Goal: Task Accomplishment & Management: Complete application form

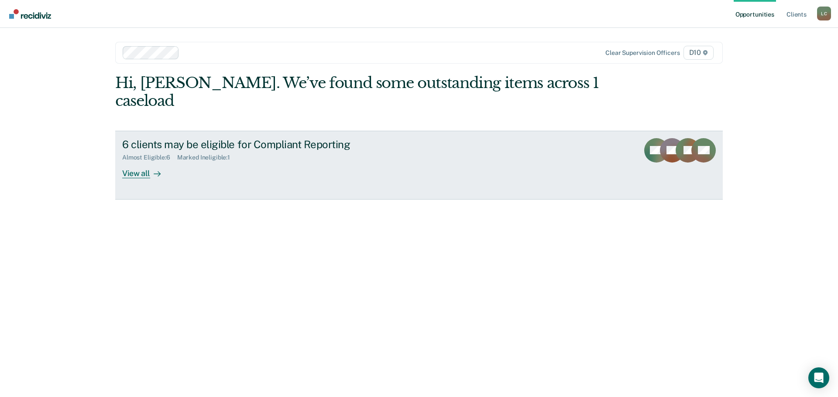
click at [152, 168] on div at bounding box center [155, 173] width 10 height 10
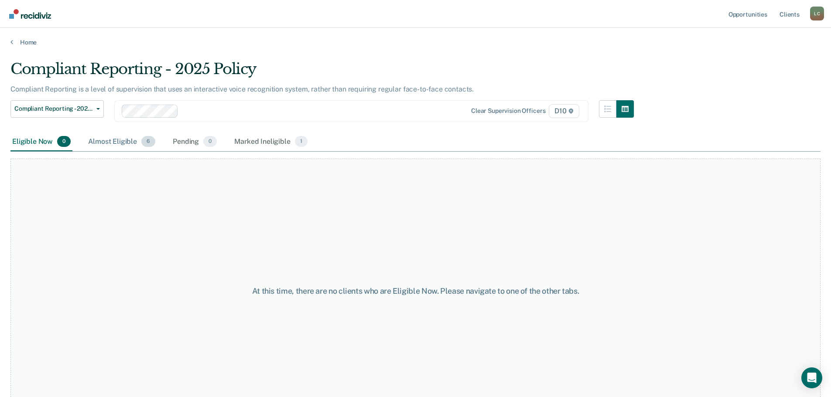
click at [130, 146] on div "Almost Eligible 6" at bounding box center [121, 142] width 71 height 19
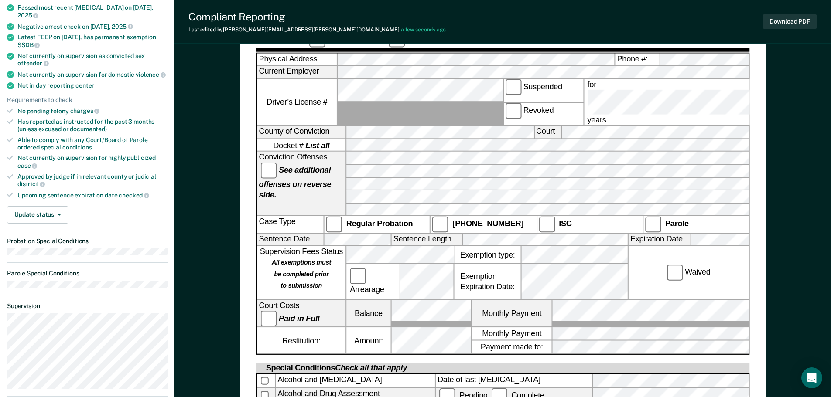
scroll to position [0, 15]
click at [767, 171] on div "[US_STATE] DEPARTMENT OF CORRECTION COMMUNITY SUPERVISION Telephone Reporting R…" at bounding box center [503, 326] width 657 height 893
click at [391, 269] on label "Arrearage" at bounding box center [373, 282] width 50 height 27
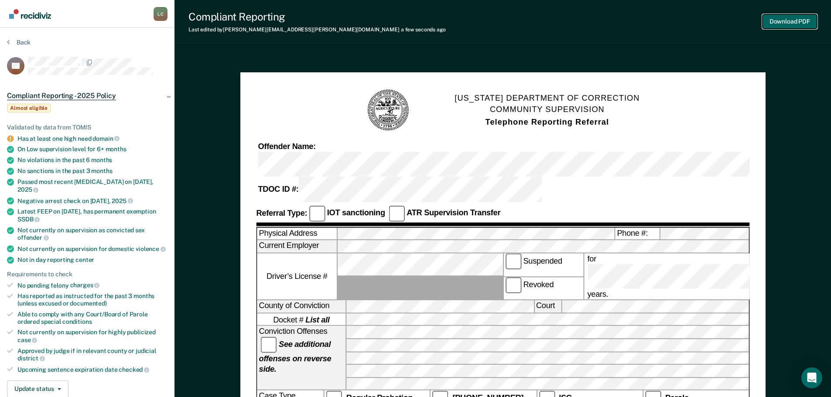
click at [783, 21] on button "Download PDF" at bounding box center [790, 21] width 55 height 14
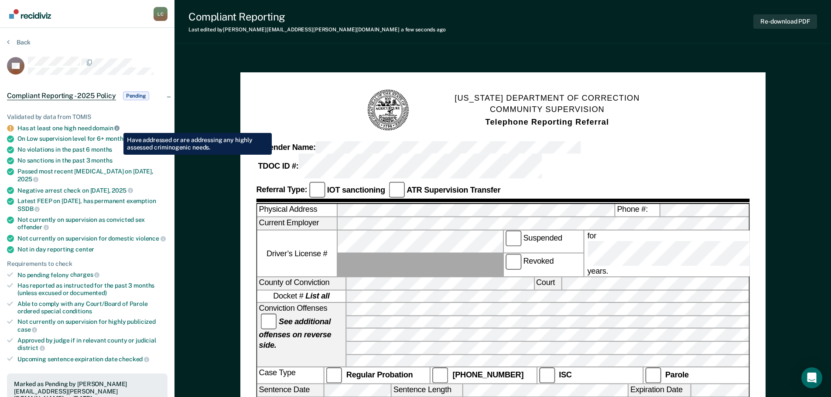
click at [117, 127] on icon at bounding box center [116, 128] width 5 height 5
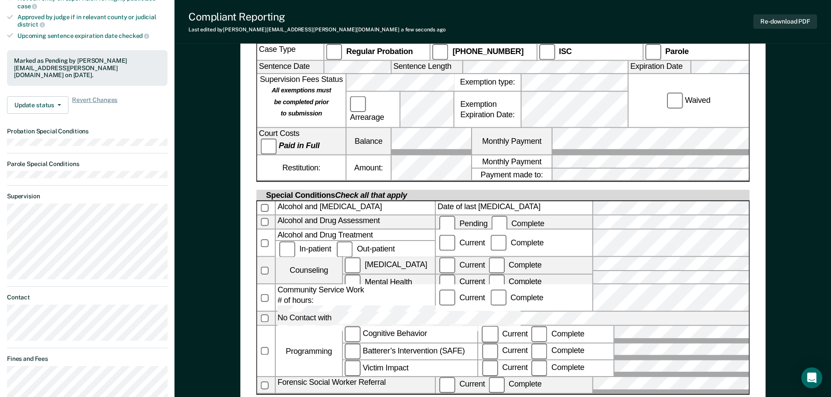
scroll to position [262, 0]
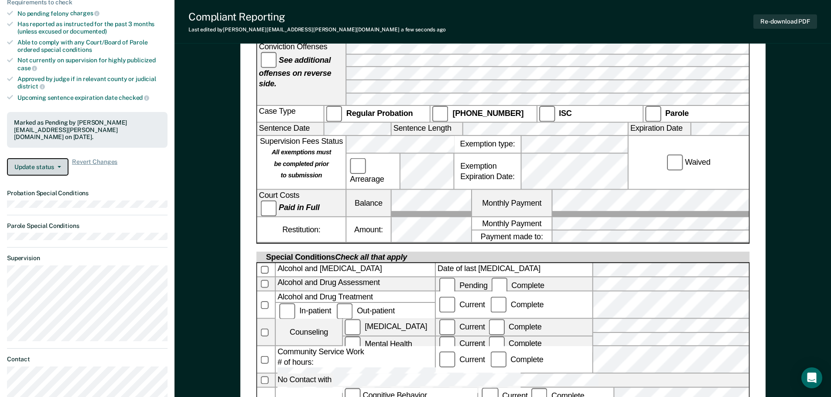
click at [50, 158] on button "Update status" at bounding box center [38, 166] width 62 height 17
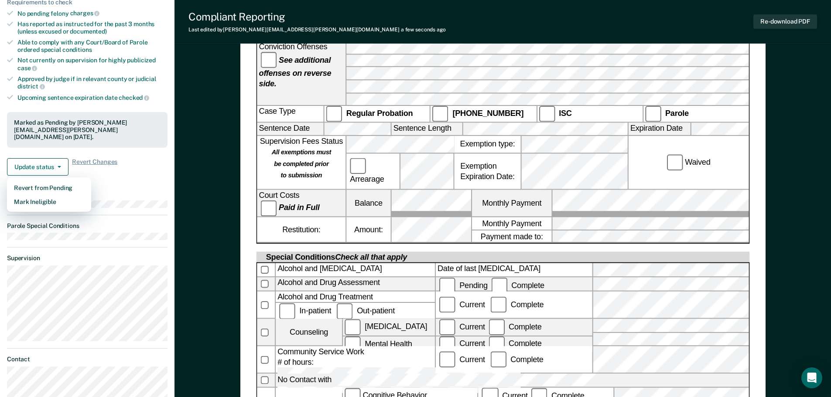
click at [186, 256] on div "[US_STATE] DEPARTMENT OF CORRECTION COMMUNITY SUPERVISION Telephone Reporting R…" at bounding box center [503, 258] width 657 height 933
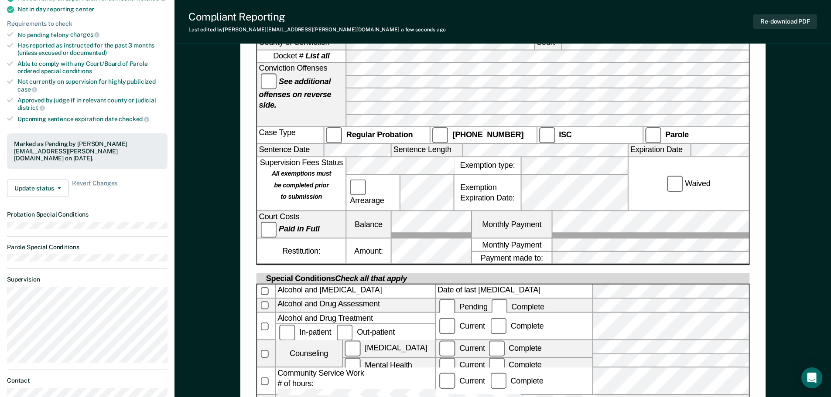
scroll to position [0, 0]
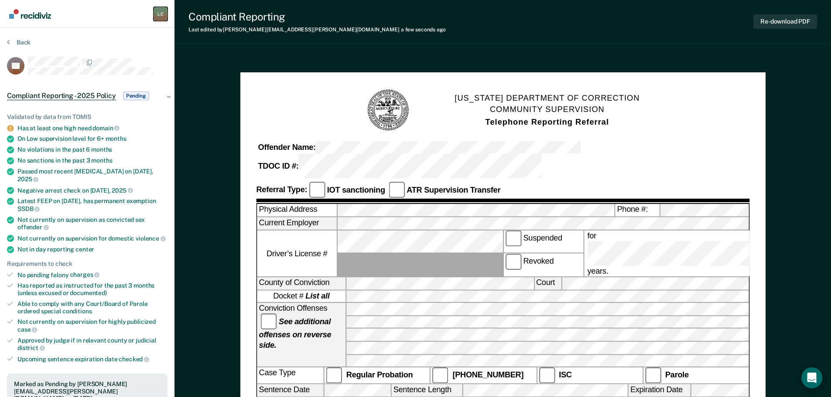
click at [159, 17] on div "L C" at bounding box center [161, 14] width 14 height 14
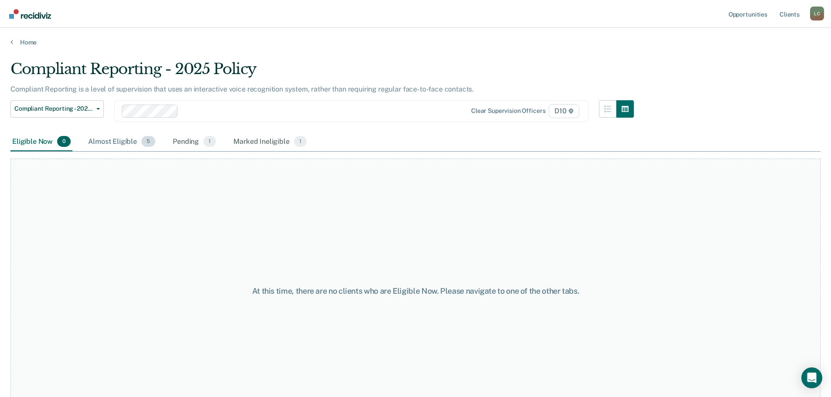
click at [133, 140] on div "Almost Eligible 5" at bounding box center [121, 142] width 71 height 19
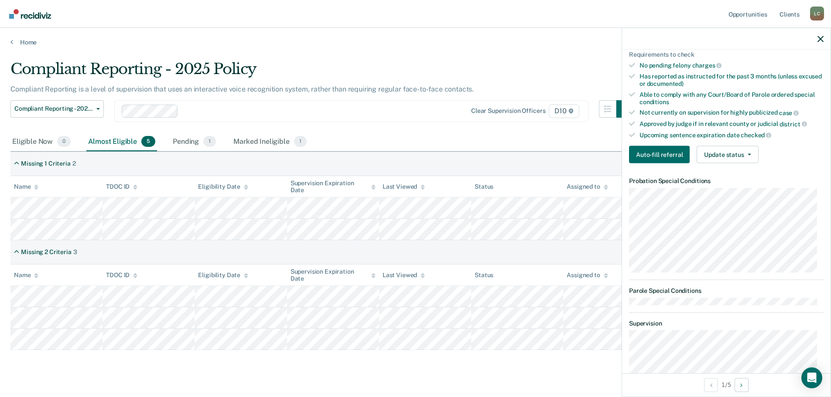
scroll to position [218, 0]
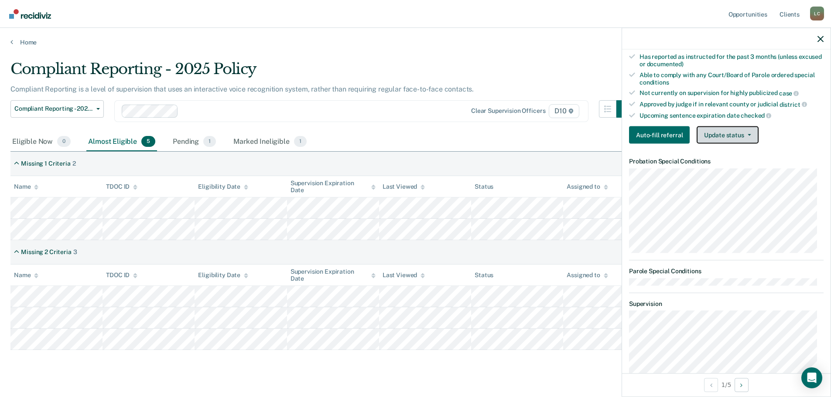
click at [741, 130] on button "Update status" at bounding box center [728, 135] width 62 height 17
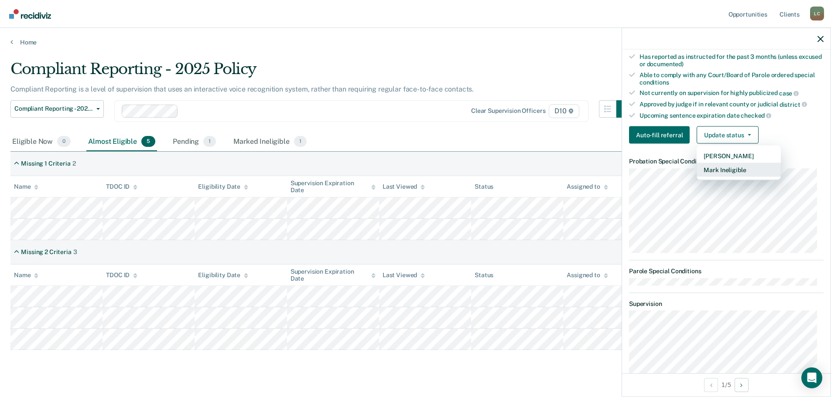
click at [740, 168] on button "Mark Ineligible" at bounding box center [739, 170] width 84 height 14
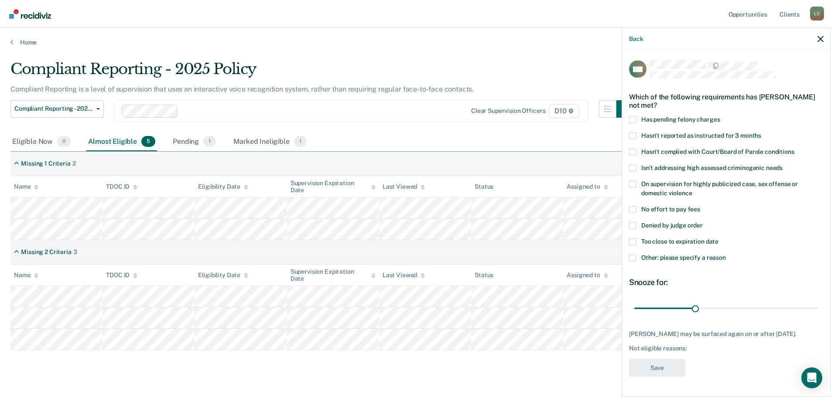
click at [632, 254] on span at bounding box center [632, 257] width 7 height 7
click at [726, 254] on input "Other: please specify a reason" at bounding box center [726, 254] width 0 height 0
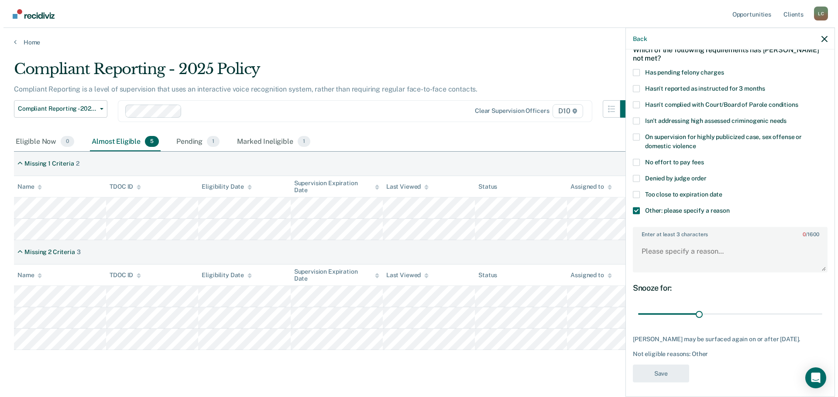
scroll to position [48, 0]
click at [688, 252] on textarea "Enter at least 3 characters 0 / 1600" at bounding box center [726, 255] width 193 height 32
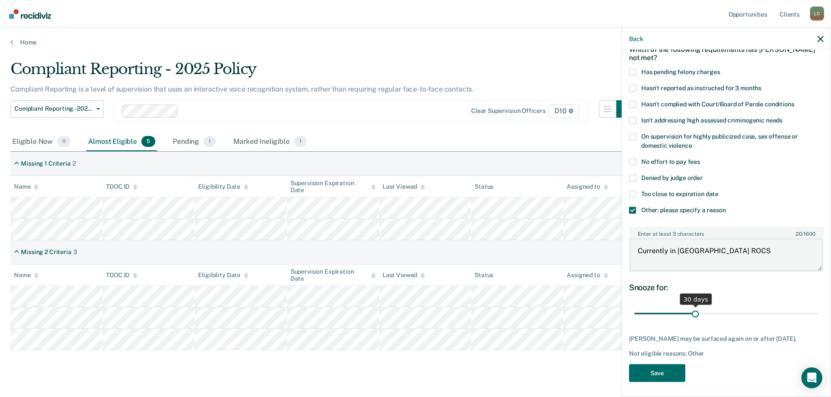
type textarea "Currently in [GEOGRAPHIC_DATA] ROCS"
drag, startPoint x: 694, startPoint y: 315, endPoint x: 838, endPoint y: 308, distance: 144.1
type input "90"
click at [818, 308] on input "range" at bounding box center [726, 313] width 184 height 15
click at [667, 379] on button "Save" at bounding box center [657, 373] width 56 height 18
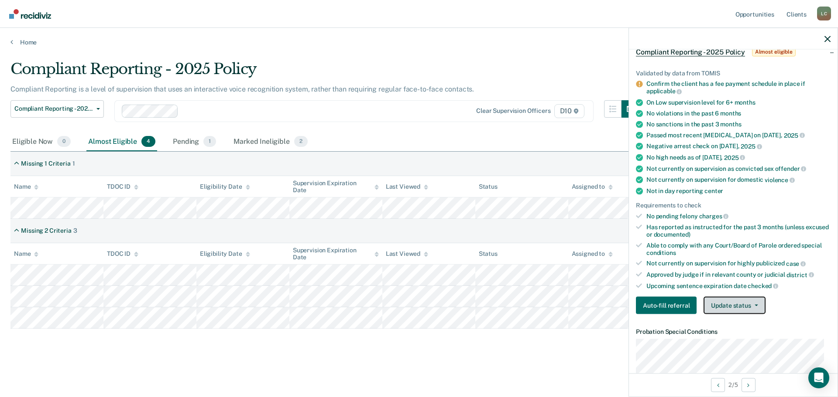
click at [742, 308] on button "Update status" at bounding box center [734, 305] width 62 height 17
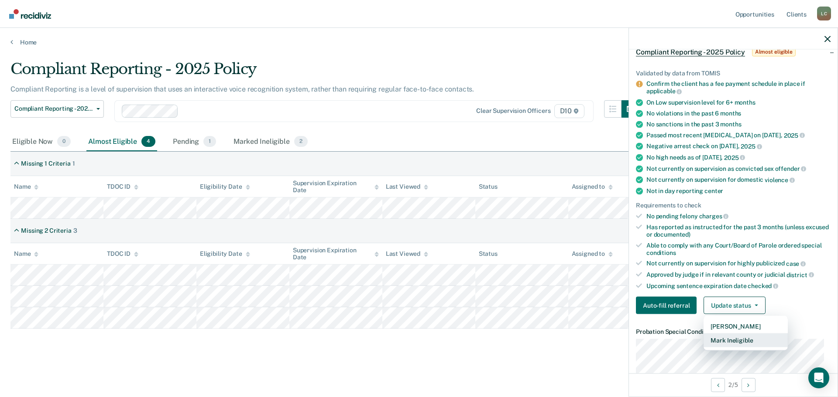
click at [746, 339] on button "Mark Ineligible" at bounding box center [745, 341] width 84 height 14
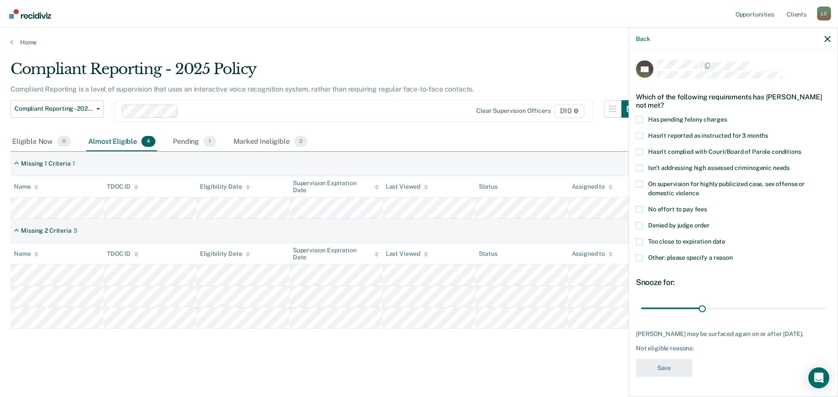
click at [639, 260] on span at bounding box center [639, 257] width 7 height 7
click at [732, 254] on input "Other: please specify a reason" at bounding box center [732, 254] width 0 height 0
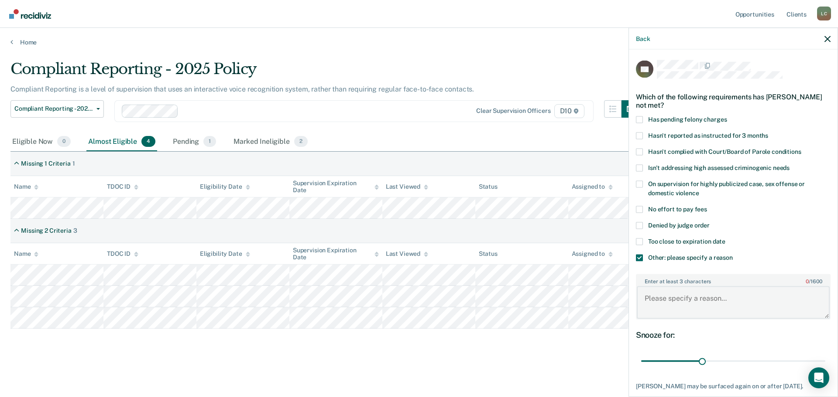
click at [710, 307] on textarea "Enter at least 3 characters 0 / 1600" at bounding box center [733, 303] width 193 height 32
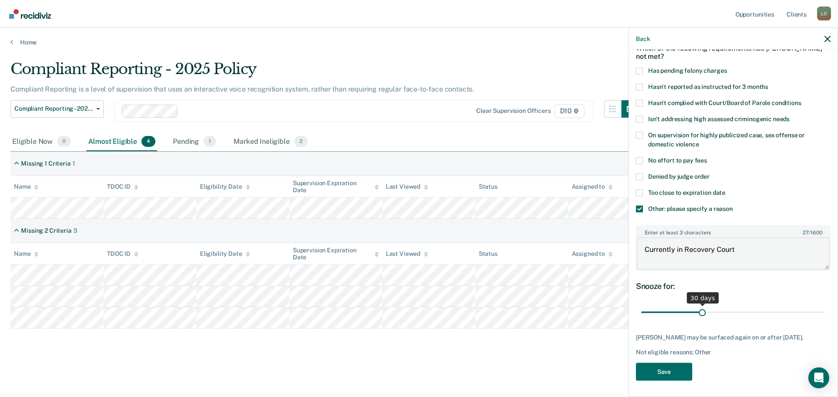
scroll to position [49, 0]
type textarea "Currently in Recovery Court"
drag, startPoint x: 709, startPoint y: 312, endPoint x: 828, endPoint y: 309, distance: 118.3
type input "90"
click at [825, 309] on input "range" at bounding box center [733, 312] width 184 height 15
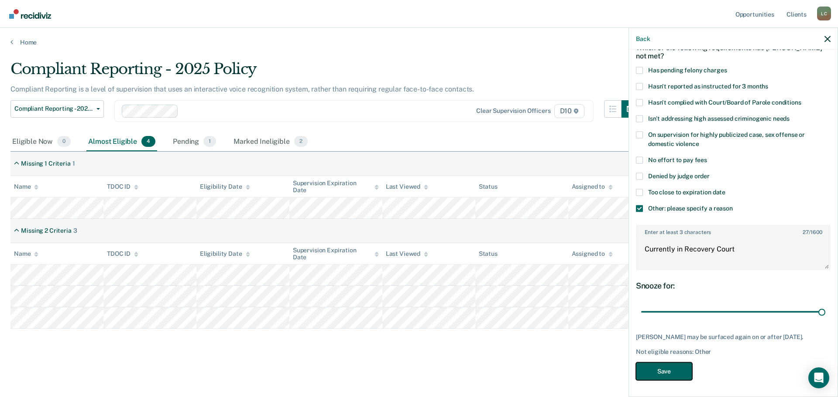
click at [673, 374] on button "Save" at bounding box center [664, 372] width 56 height 18
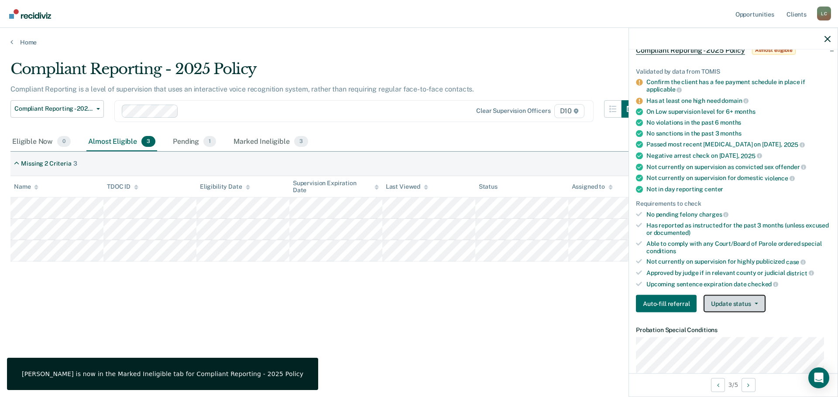
click at [743, 305] on button "Update status" at bounding box center [734, 303] width 62 height 17
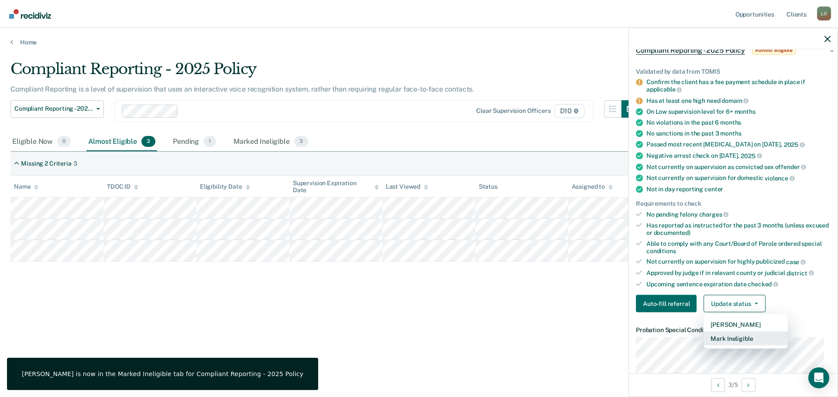
click at [746, 335] on button "Mark Ineligible" at bounding box center [745, 339] width 84 height 14
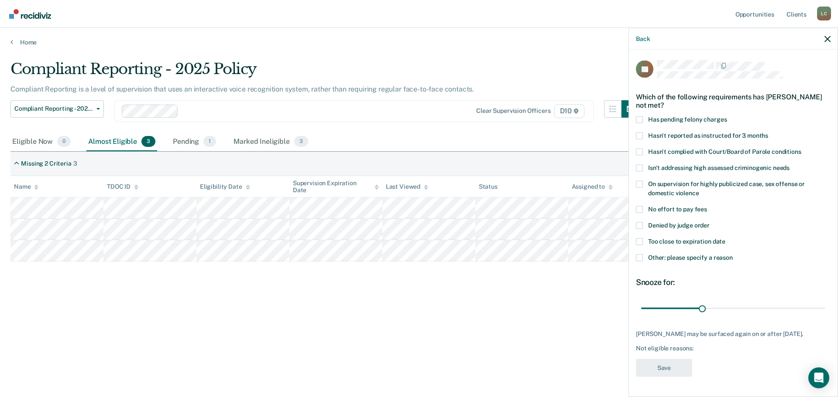
click at [639, 254] on span at bounding box center [639, 257] width 7 height 7
click at [732, 254] on input "Other: please specify a reason" at bounding box center [732, 254] width 0 height 0
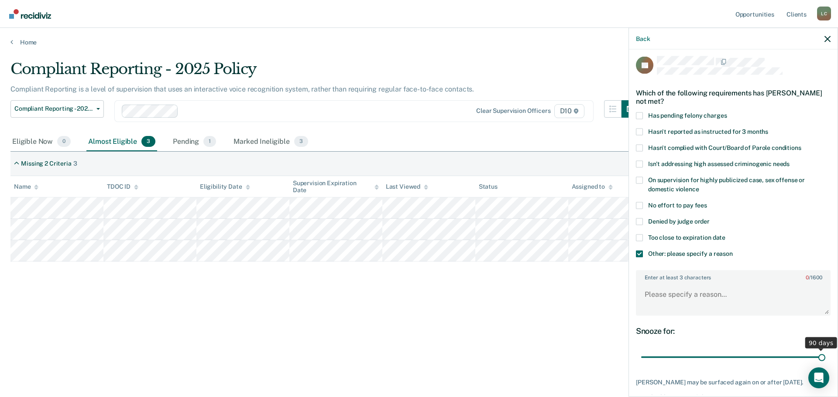
drag, startPoint x: 700, startPoint y: 356, endPoint x: 833, endPoint y: 349, distance: 133.3
type input "90"
click at [825, 350] on input "range" at bounding box center [733, 357] width 184 height 15
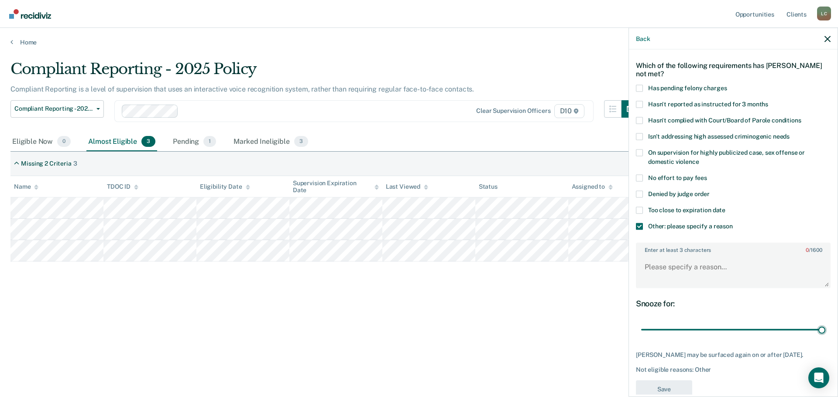
scroll to position [57, 0]
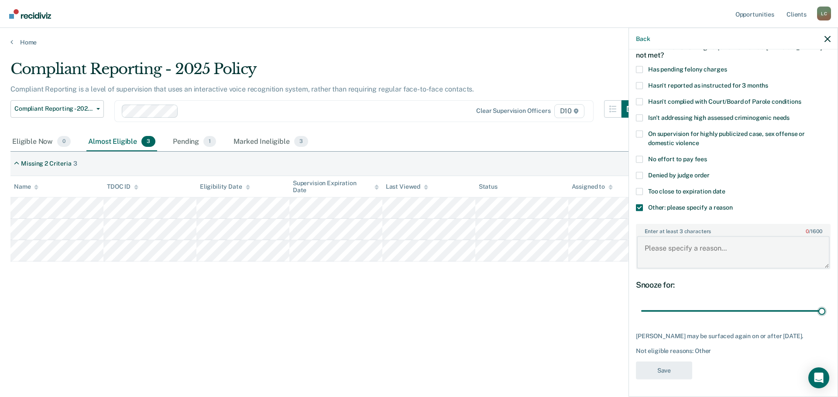
click at [674, 244] on textarea "Enter at least 3 characters 0 / 1600" at bounding box center [733, 252] width 193 height 32
click at [664, 241] on textarea "Currenly in [GEOGRAPHIC_DATA] ROCS" at bounding box center [733, 252] width 193 height 32
type textarea "Currently in [GEOGRAPHIC_DATA] ROCS"
click at [674, 370] on button "Save" at bounding box center [664, 371] width 56 height 18
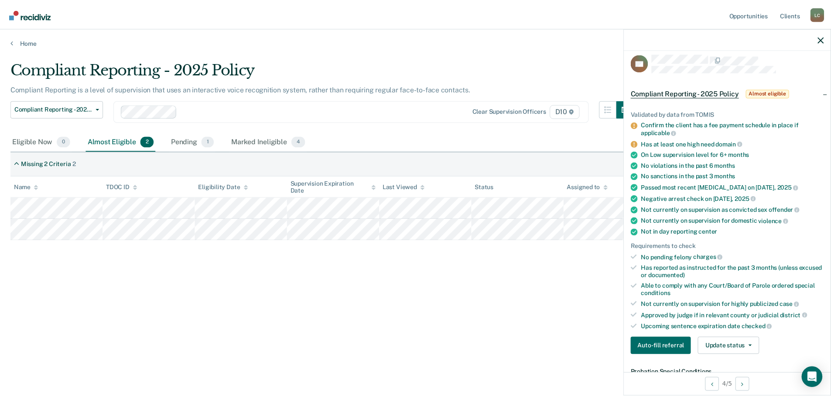
scroll to position [0, 0]
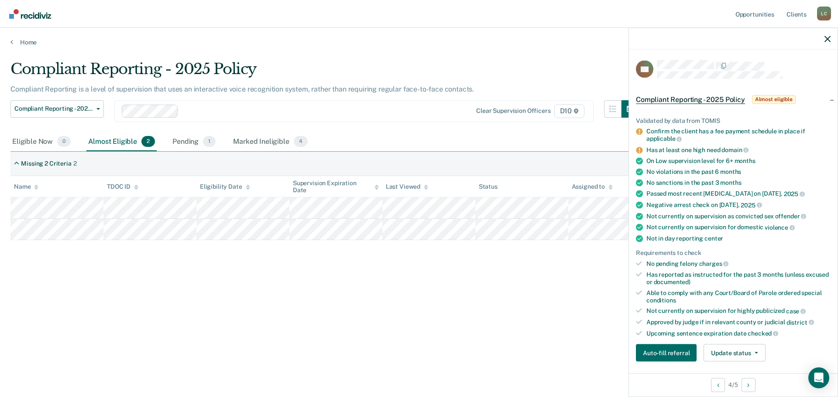
click at [338, 301] on div "Compliant Reporting - 2025 Policy Compliant Reporting is a level of supervision…" at bounding box center [418, 196] width 817 height 272
click at [393, 334] on div "Compliant Reporting - 2025 Policy Compliant Reporting is a level of supervision…" at bounding box center [418, 210] width 817 height 300
click at [686, 351] on button "Auto-fill referral" at bounding box center [666, 353] width 61 height 17
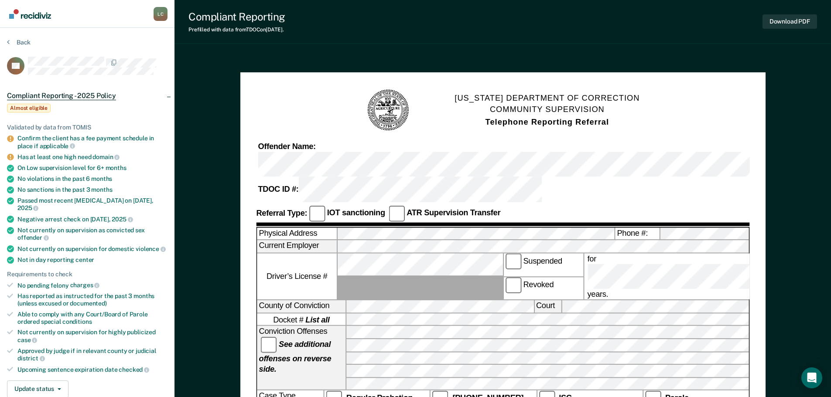
click at [473, 99] on h1 "[US_STATE] DEPARTMENT OF CORRECTION COMMUNITY SUPERVISION Telephone Reporting R…" at bounding box center [547, 110] width 185 height 36
drag, startPoint x: 455, startPoint y: 101, endPoint x: 655, endPoint y: 102, distance: 199.4
click at [655, 102] on div "[US_STATE] DEPARTMENT OF CORRECTION COMMUNITY SUPERVISION Telephone Reporting R…" at bounding box center [502, 111] width 493 height 44
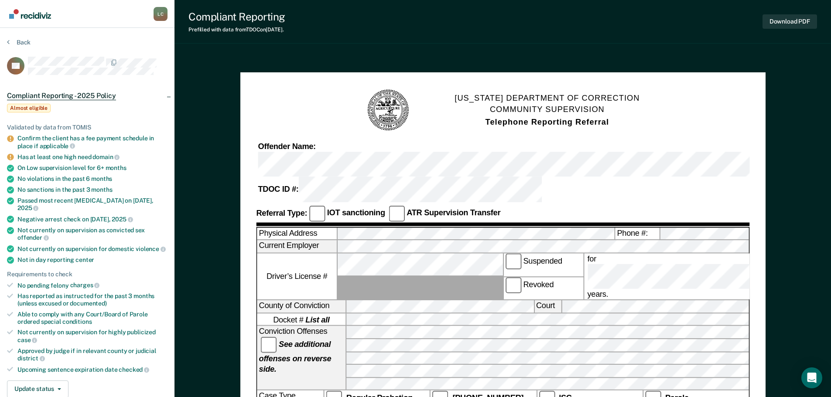
click at [565, 123] on strong "Telephone Reporting Referral" at bounding box center [546, 121] width 123 height 9
click at [557, 98] on h1 "[US_STATE] DEPARTMENT OF CORRECTION COMMUNITY SUPERVISION Telephone Reporting R…" at bounding box center [547, 110] width 185 height 36
click at [506, 100] on h1 "[US_STATE] DEPARTMENT OF CORRECTION COMMUNITY SUPERVISION Telephone Reporting R…" at bounding box center [547, 110] width 185 height 36
click at [455, 119] on h1 "[US_STATE] DEPARTMENT OF CORRECTION COMMUNITY SUPERVISION Telephone Reporting R…" at bounding box center [547, 110] width 185 height 36
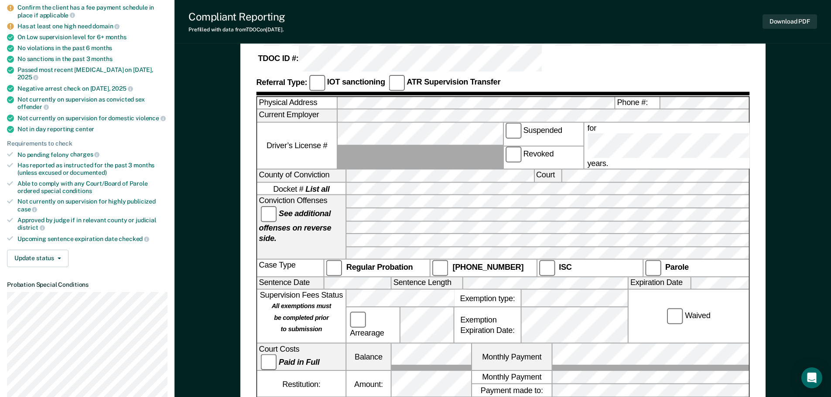
scroll to position [175, 0]
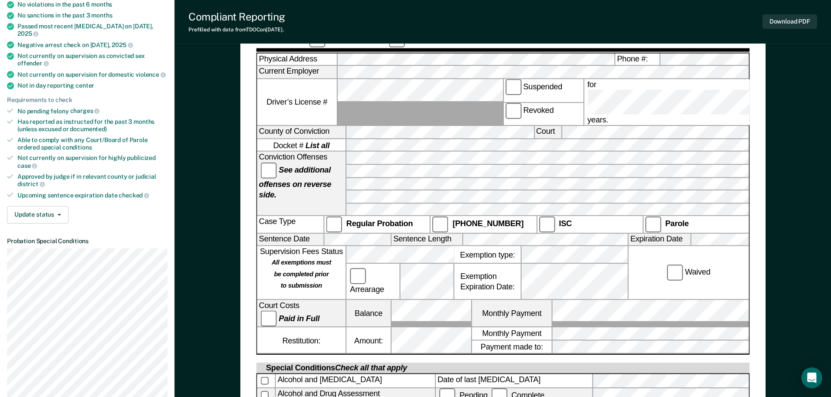
click at [768, 208] on div "[US_STATE] DEPARTMENT OF CORRECTION COMMUNITY SUPERVISION Telephone Reporting R…" at bounding box center [503, 386] width 657 height 1012
click at [776, 216] on div "[US_STATE] DEPARTMENT OF CORRECTION COMMUNITY SUPERVISION Telephone Reporting R…" at bounding box center [503, 386] width 657 height 1012
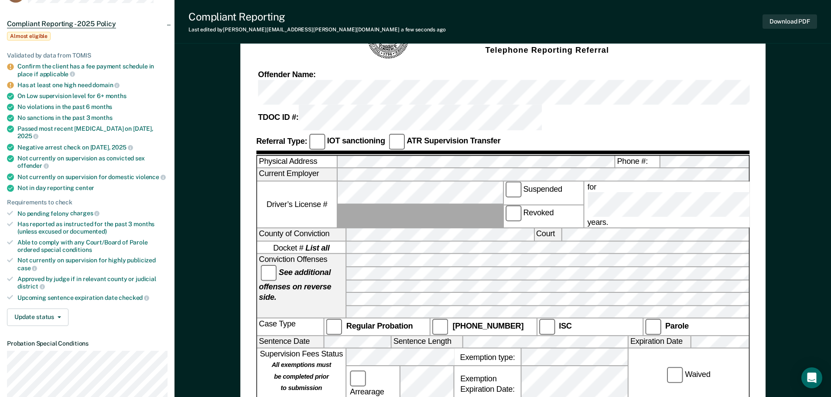
scroll to position [87, 0]
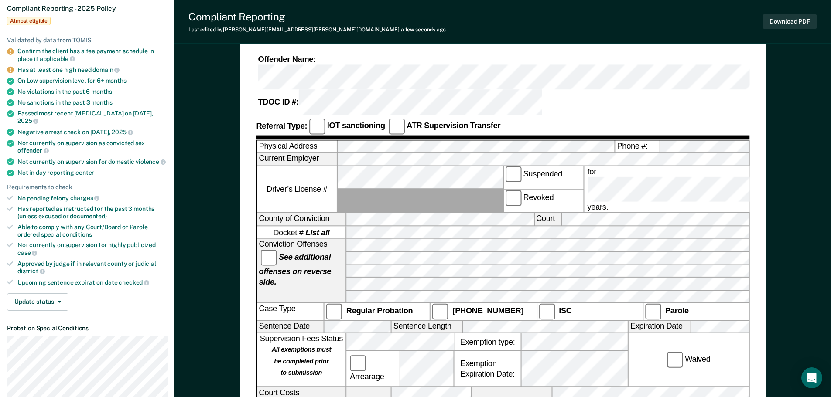
click at [461, 321] on div "Sentence Date Sentence Length Expiration Date" at bounding box center [503, 327] width 492 height 13
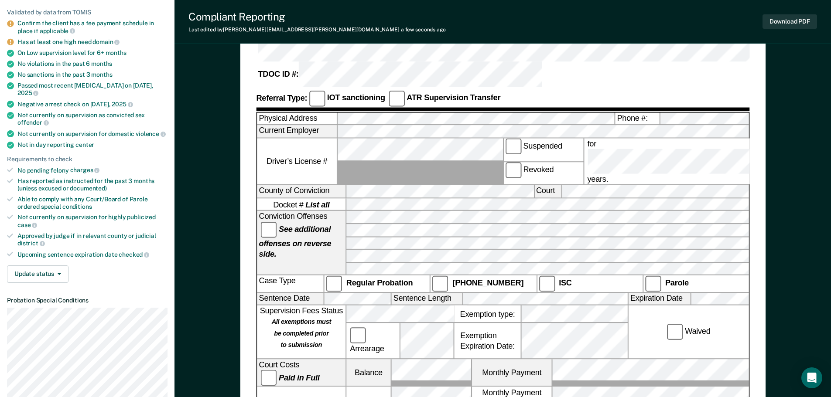
scroll to position [131, 0]
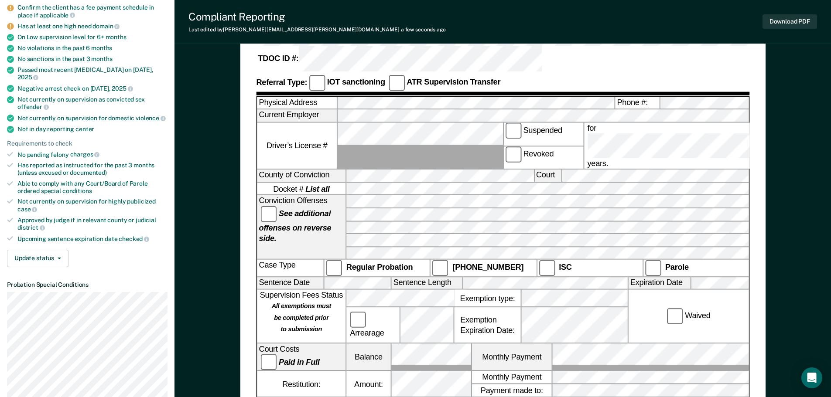
click at [459, 290] on label "Exemption type:" at bounding box center [487, 298] width 66 height 17
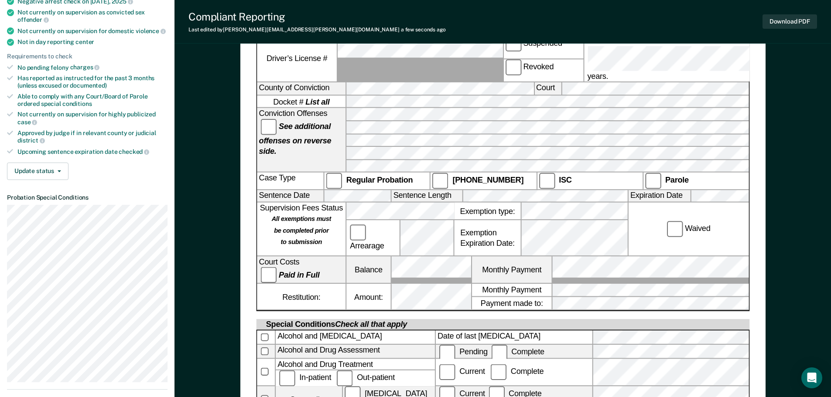
scroll to position [0, 14]
click at [472, 257] on div "Court Costs Paid in Full Balance Monthly Payment" at bounding box center [503, 270] width 492 height 27
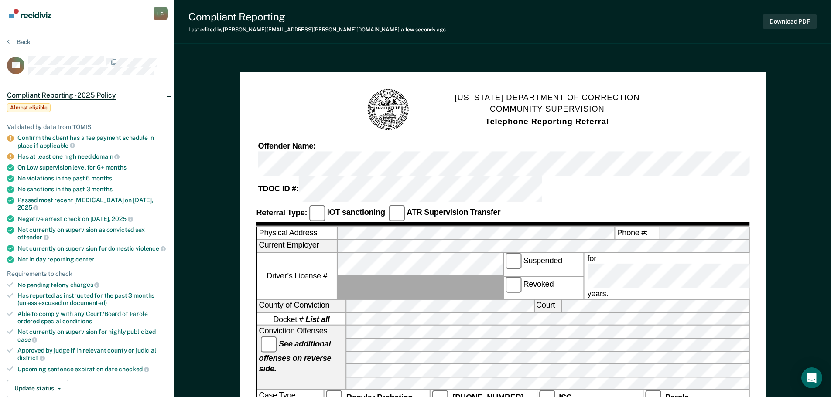
scroll to position [0, 0]
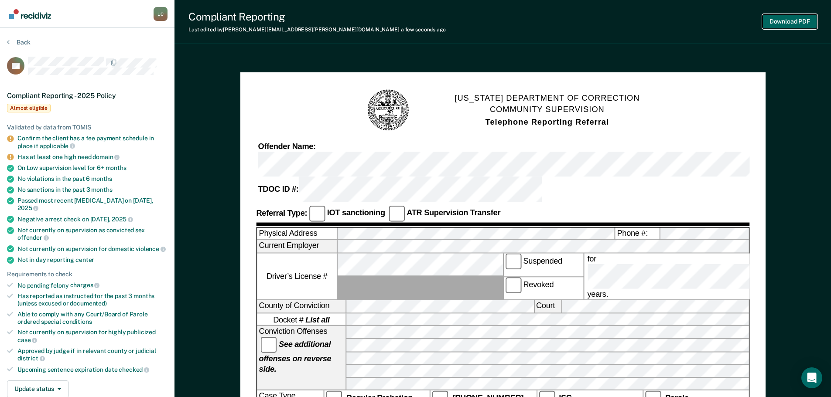
click at [776, 24] on button "Download PDF" at bounding box center [790, 21] width 55 height 14
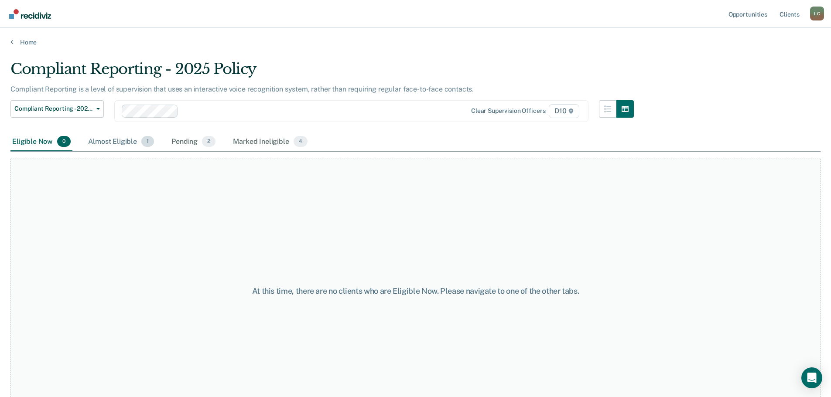
click at [150, 145] on span "1" at bounding box center [147, 141] width 13 height 11
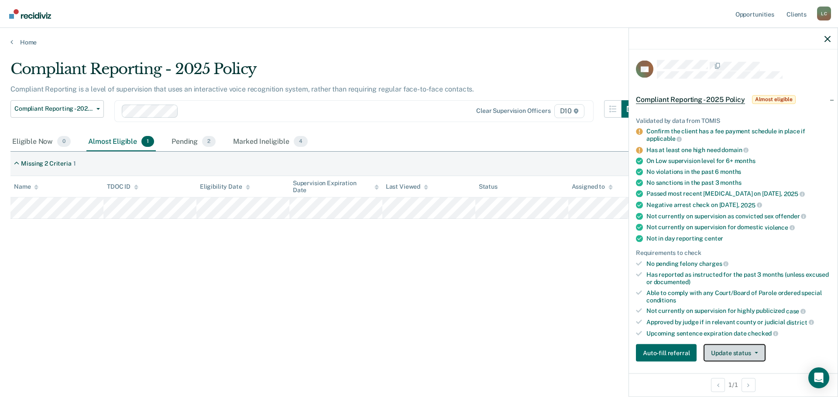
click at [733, 353] on button "Update status" at bounding box center [734, 353] width 62 height 17
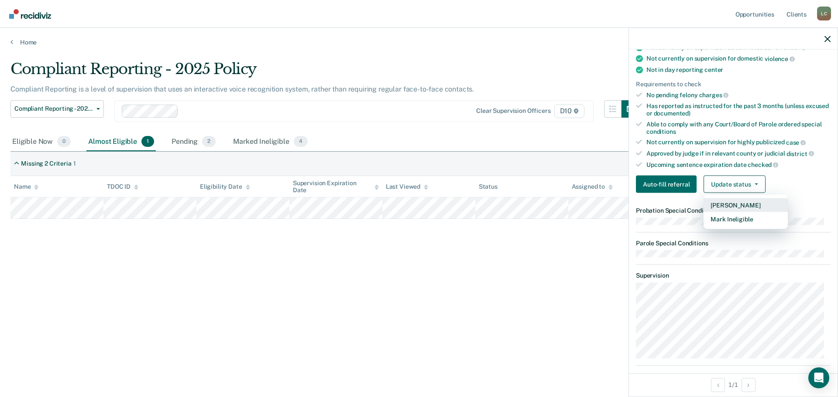
scroll to position [181, 0]
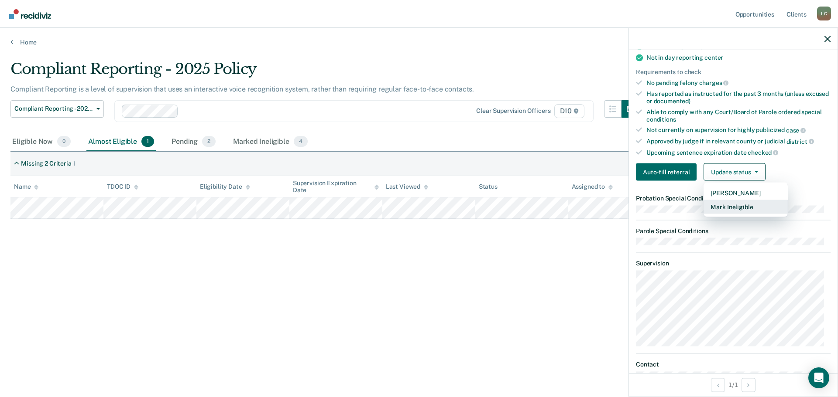
click at [737, 211] on button "Mark Ineligible" at bounding box center [745, 207] width 84 height 14
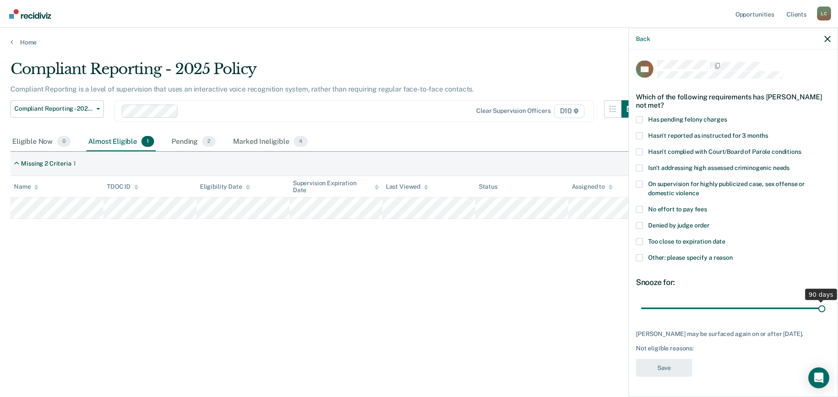
drag, startPoint x: 702, startPoint y: 310, endPoint x: 873, endPoint y: 301, distance: 170.8
type input "90"
click at [825, 301] on input "range" at bounding box center [733, 308] width 184 height 15
click at [640, 257] on span at bounding box center [639, 257] width 7 height 7
click at [732, 254] on input "Other: please specify a reason" at bounding box center [732, 254] width 0 height 0
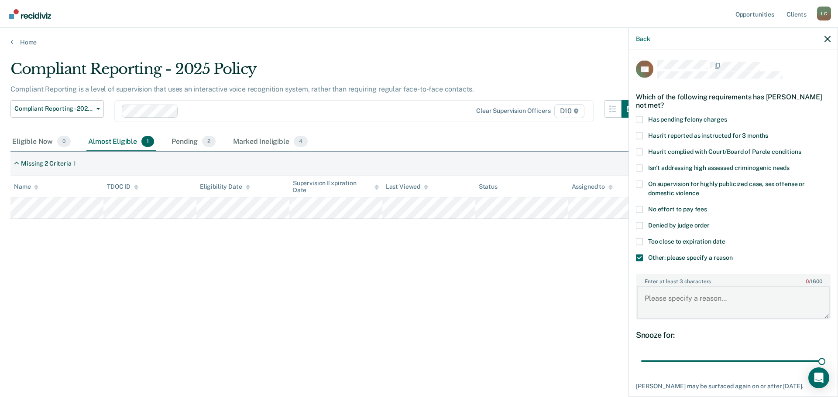
click at [695, 299] on textarea "Enter at least 3 characters 0 / 1600" at bounding box center [733, 303] width 193 height 32
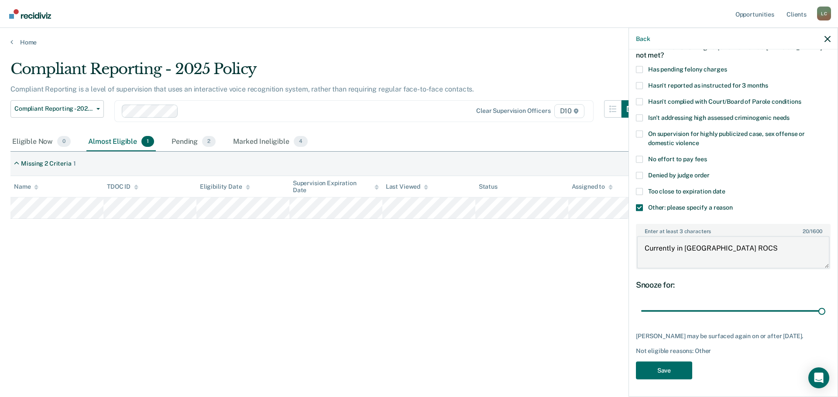
scroll to position [57, 0]
type textarea "Currently in [GEOGRAPHIC_DATA] ROCS"
click at [670, 371] on button "Save" at bounding box center [664, 371] width 56 height 18
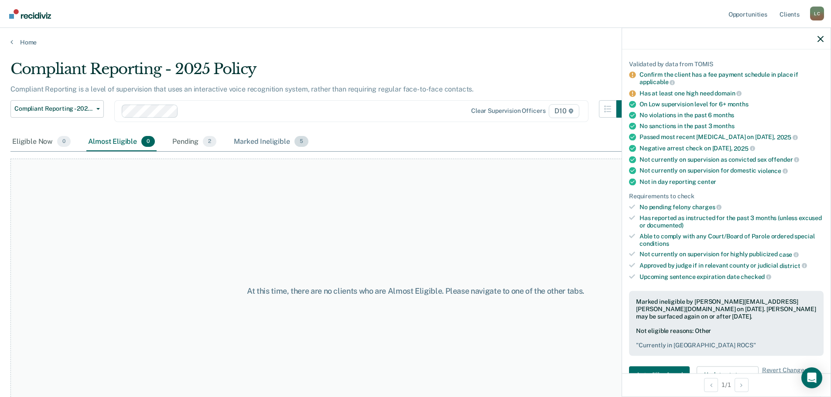
click at [259, 142] on div "Marked Ineligible 5" at bounding box center [271, 142] width 78 height 19
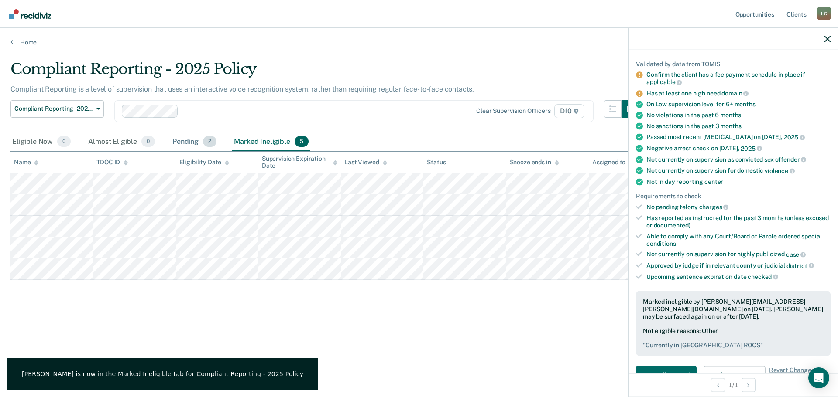
click at [182, 140] on div "Pending 2" at bounding box center [195, 142] width 48 height 19
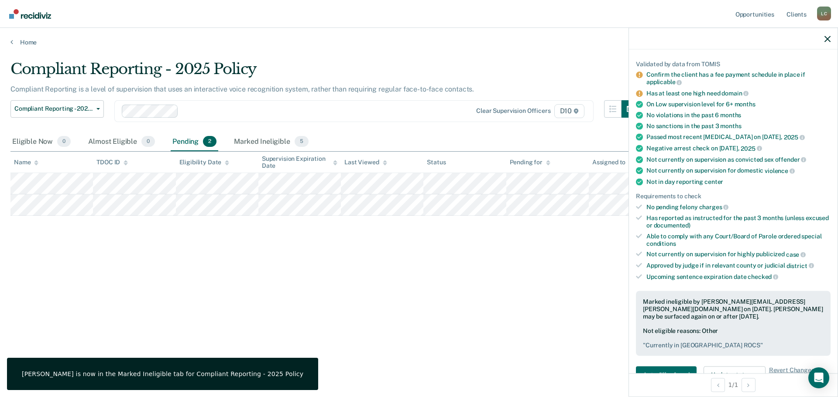
click at [335, 278] on div "Compliant Reporting - 2025 Policy Compliant Reporting is a level of supervision…" at bounding box center [418, 196] width 817 height 272
click at [558, 278] on div "Compliant Reporting - 2025 Policy Compliant Reporting is a level of supervision…" at bounding box center [418, 196] width 817 height 272
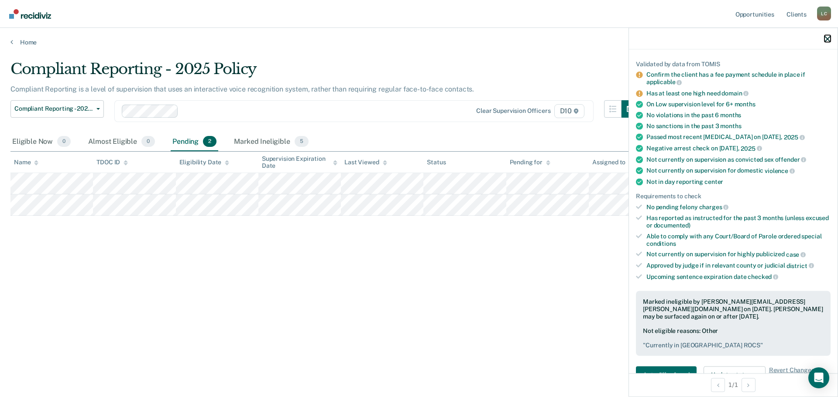
click at [827, 38] on icon "button" at bounding box center [827, 39] width 6 height 6
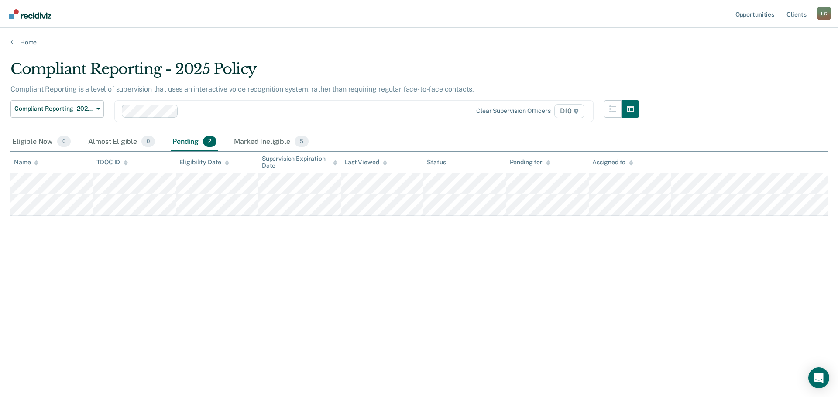
click at [654, 223] on div "Compliant Reporting - 2025 Policy Compliant Reporting is a level of supervision…" at bounding box center [418, 196] width 817 height 272
